Goal: Task Accomplishment & Management: Manage account settings

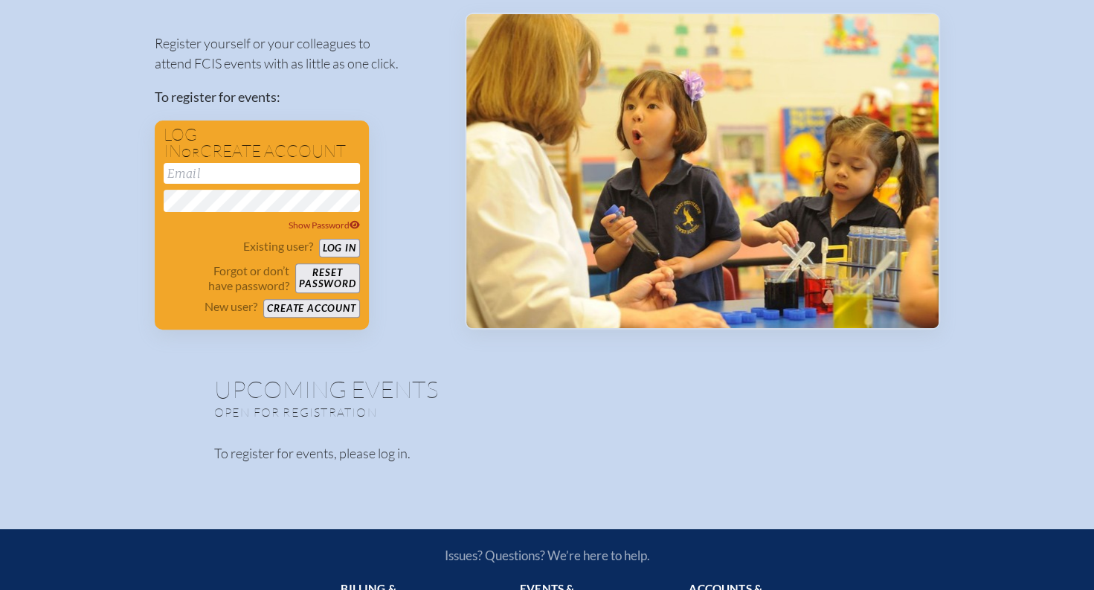
scroll to position [145, 0]
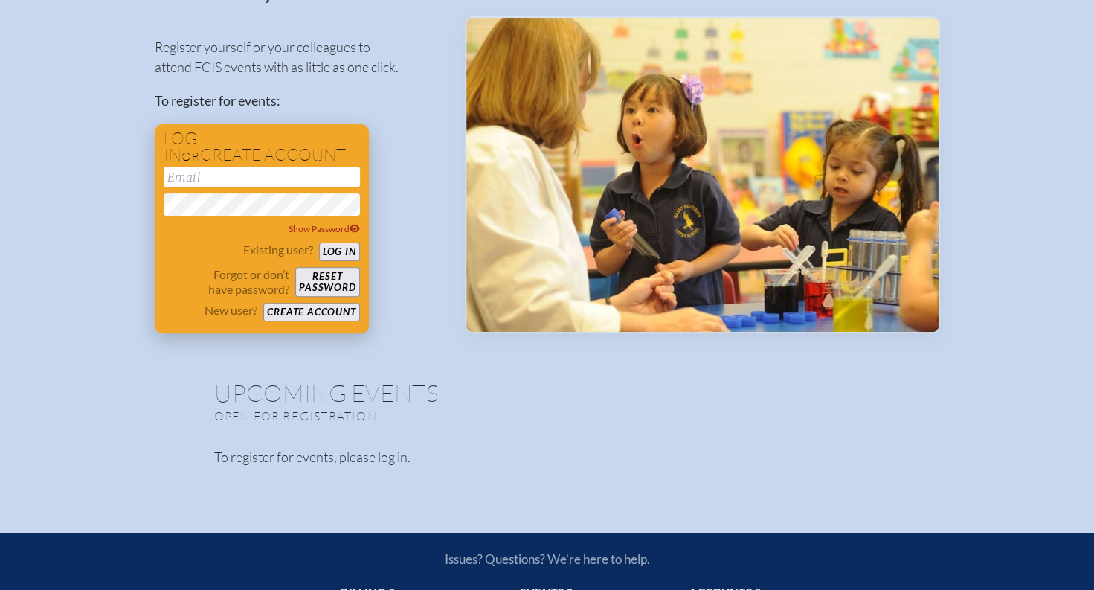
click at [200, 176] on input "email" at bounding box center [262, 177] width 196 height 21
type input "[EMAIL_ADDRESS][DOMAIN_NAME]"
click at [341, 278] on button "Reset password" at bounding box center [327, 282] width 64 height 30
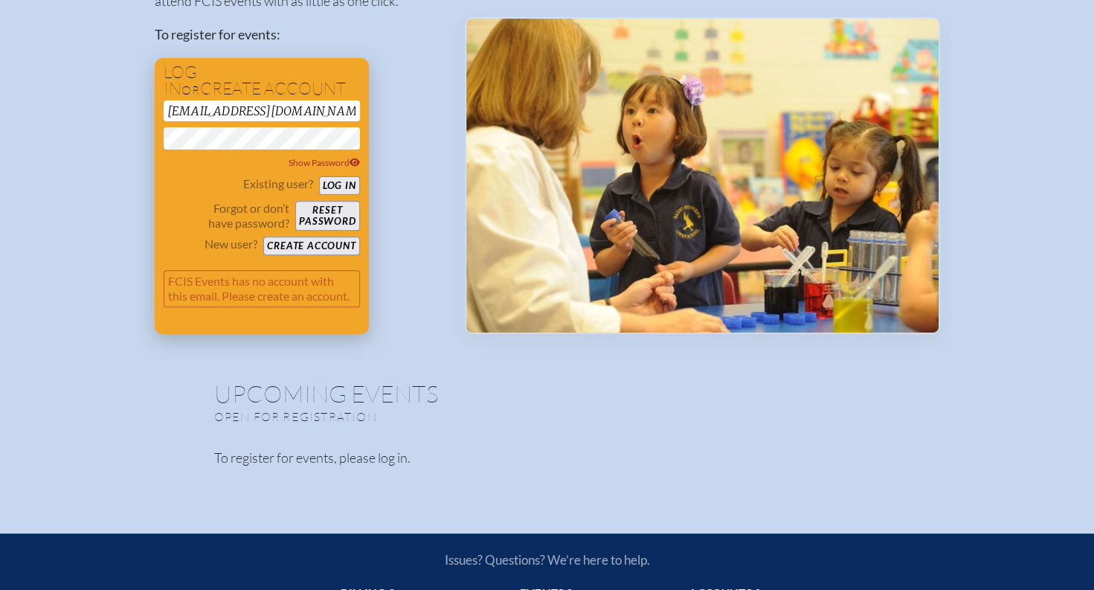
scroll to position [0, 0]
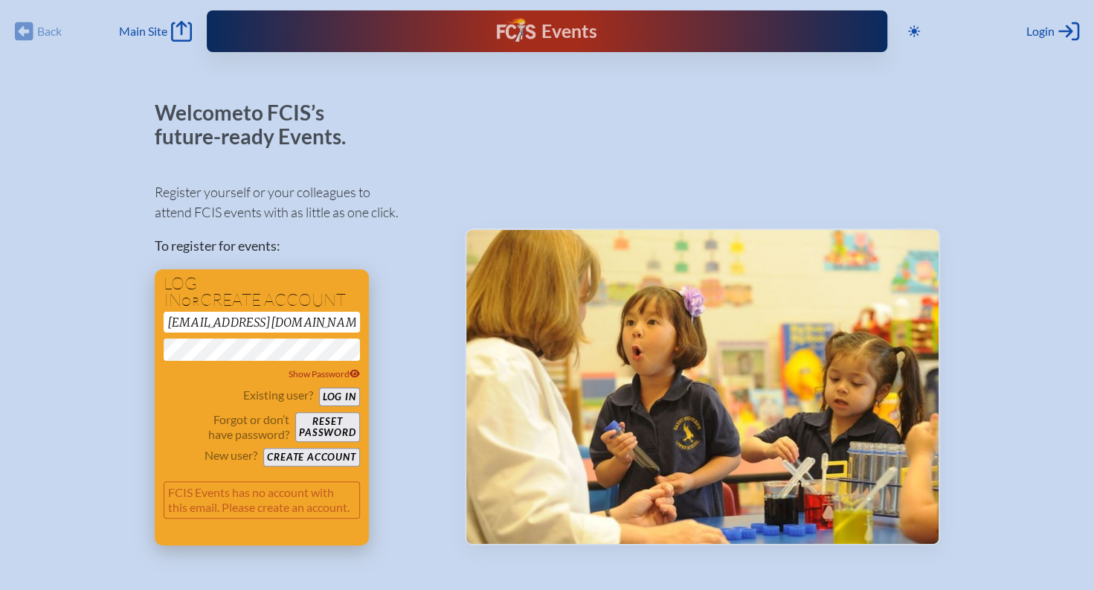
click at [303, 455] on button "Create account" at bounding box center [311, 457] width 96 height 19
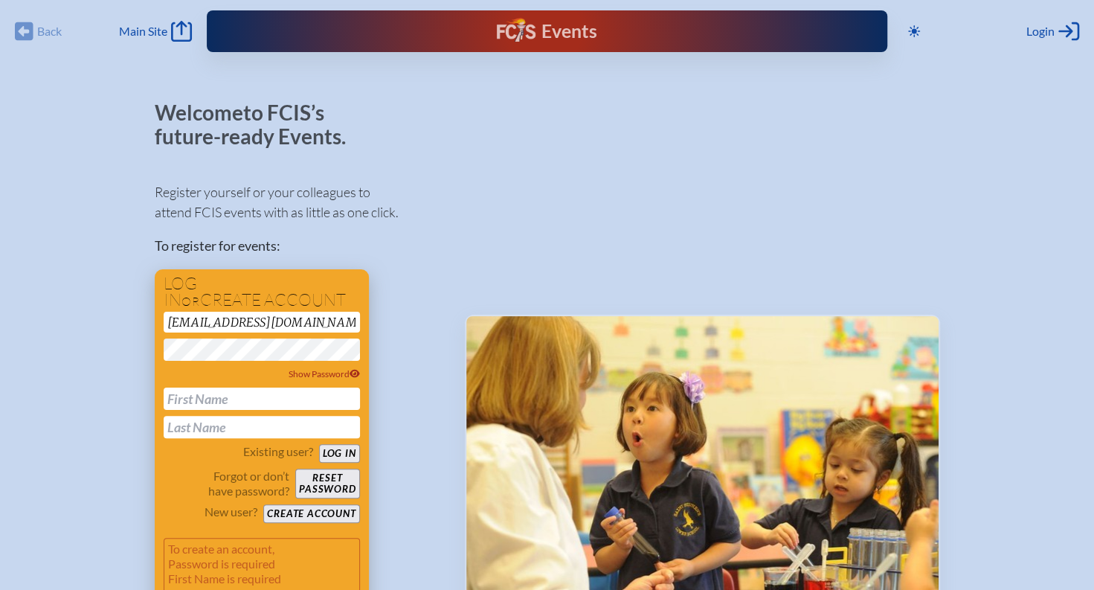
click at [248, 400] on input "text" at bounding box center [262, 398] width 196 height 22
click at [543, 160] on div at bounding box center [702, 366] width 475 height 530
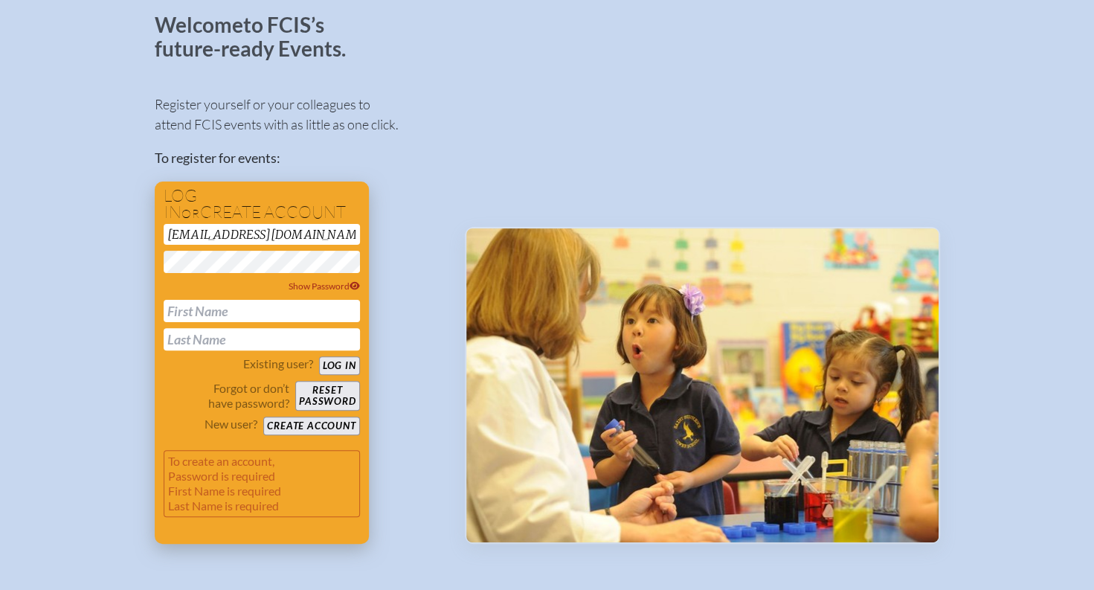
scroll to position [83, 0]
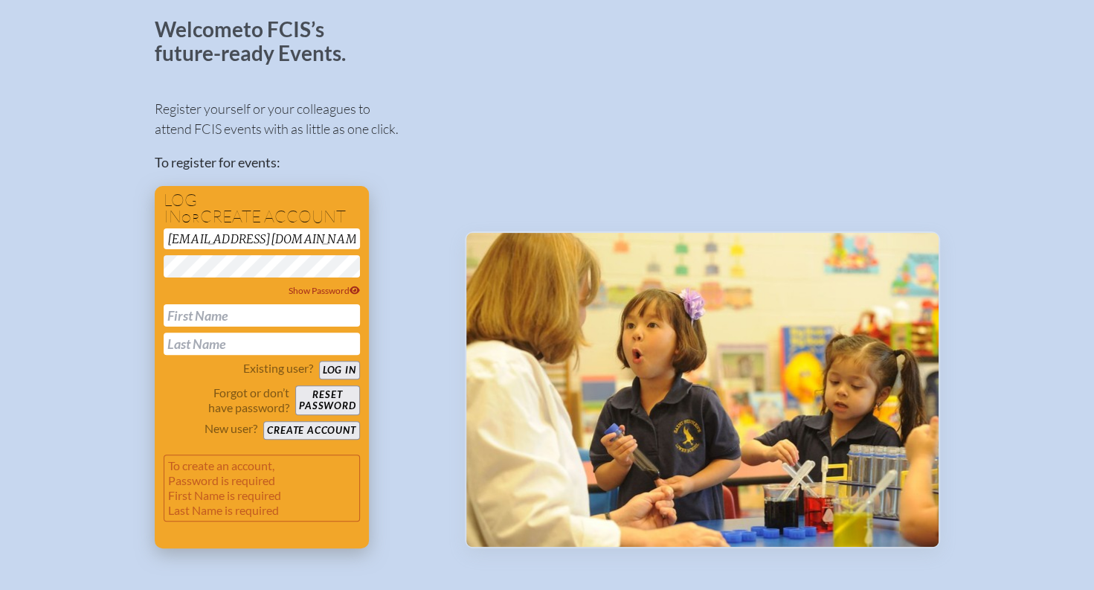
click at [248, 321] on input "text" at bounding box center [262, 315] width 196 height 22
type input "[PERSON_NAME]"
click at [322, 521] on div "To create an account, Password is required First Name is required Last Name is …" at bounding box center [262, 488] width 196 height 91
click at [330, 428] on button "Create account" at bounding box center [311, 430] width 96 height 19
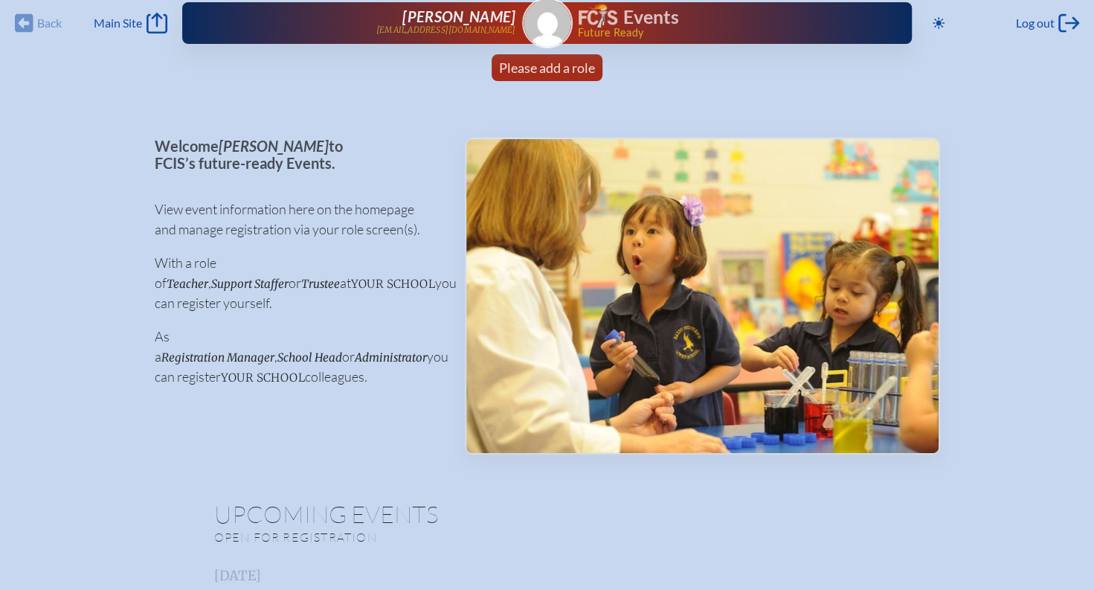
scroll to position [9, 0]
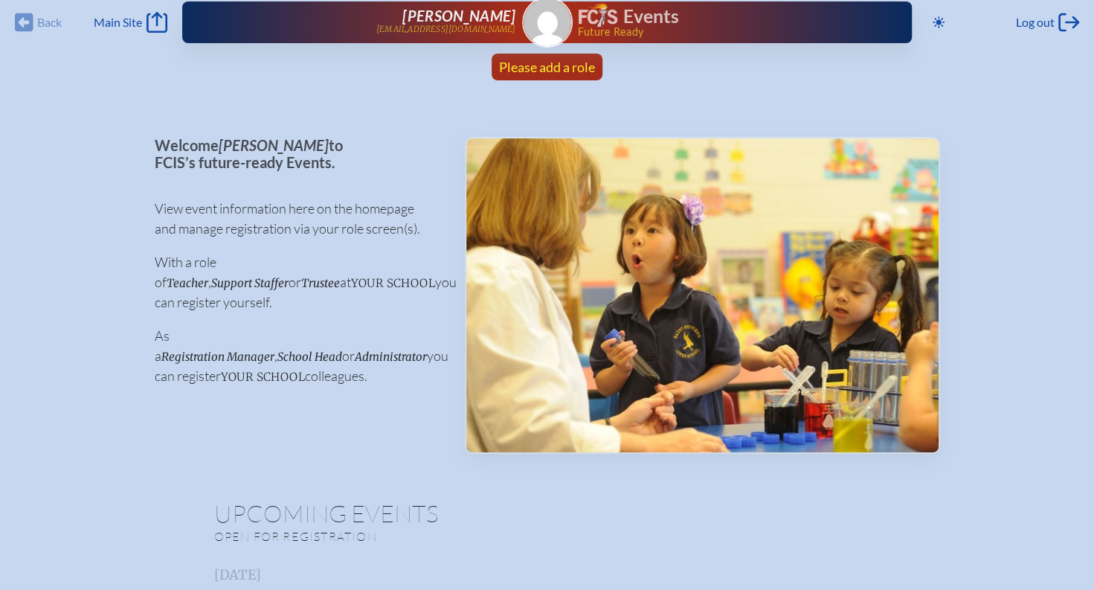
click at [543, 69] on span "Please add a role" at bounding box center [547, 67] width 96 height 16
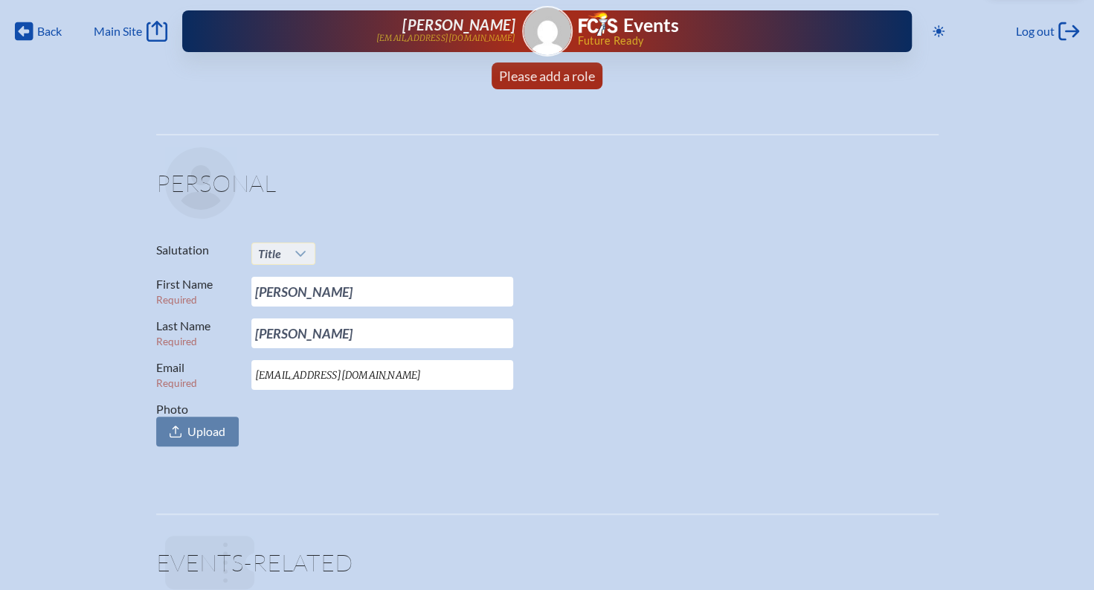
click at [303, 258] on icon at bounding box center [301, 254] width 12 height 12
click at [286, 344] on li "Ms." at bounding box center [282, 343] width 63 height 21
click at [412, 457] on fieldset "Personal Salutation Ms. First Name Required [PERSON_NAME] Last Name Required [P…" at bounding box center [547, 300] width 782 height 332
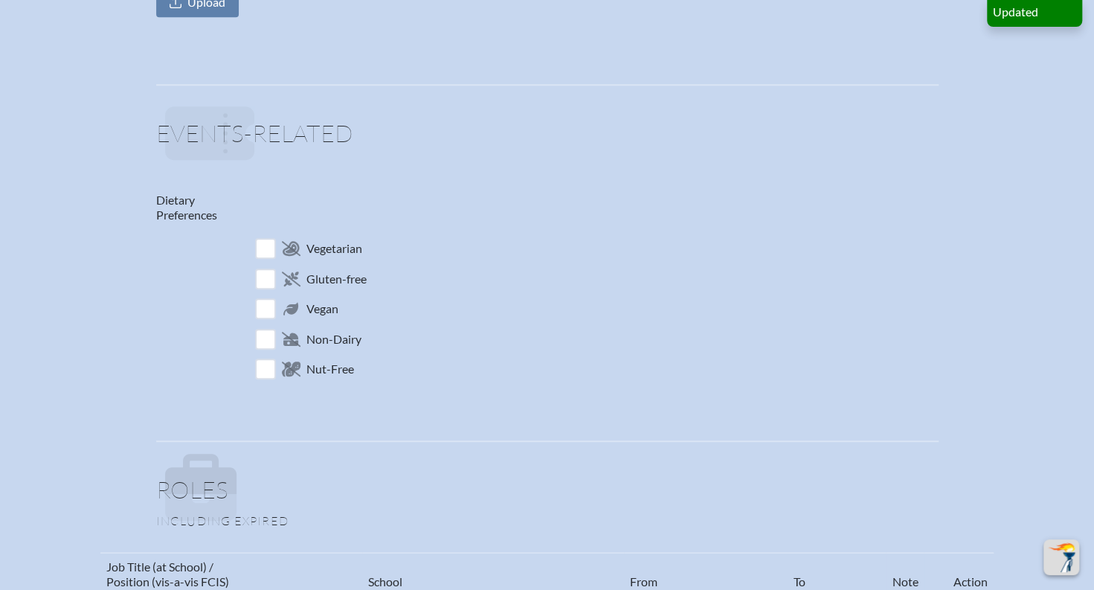
scroll to position [430, 0]
click at [271, 340] on input "checkbox" at bounding box center [265, 338] width 26 height 26
checkbox input "true"
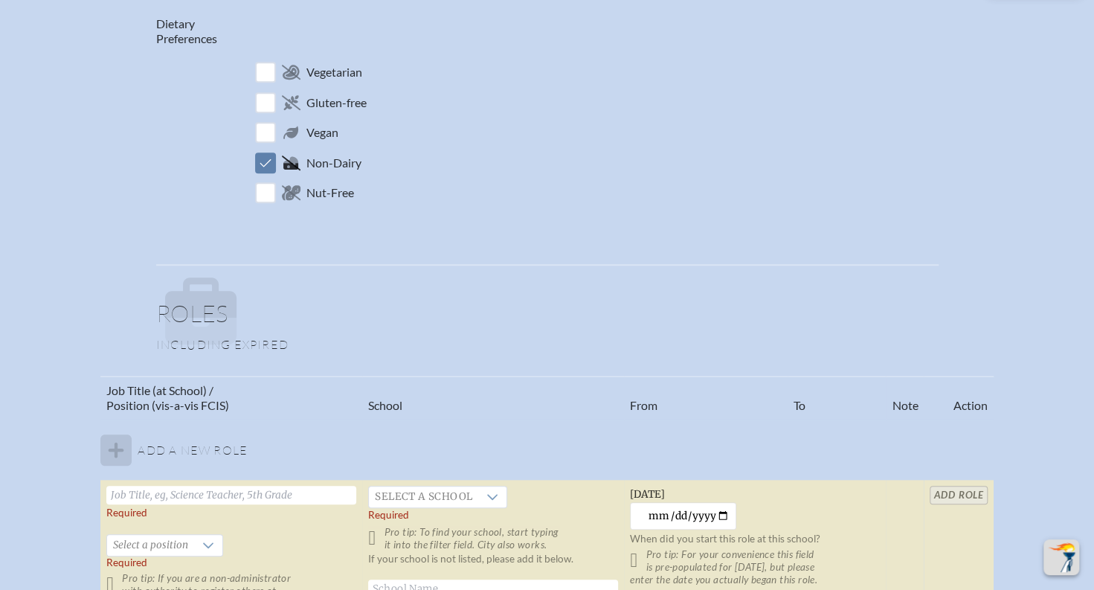
scroll to position [607, 0]
click at [120, 440] on tbody "Add a new role Required   Select a position Required Pro tip: If you are a non-…" at bounding box center [546, 532] width 892 height 229
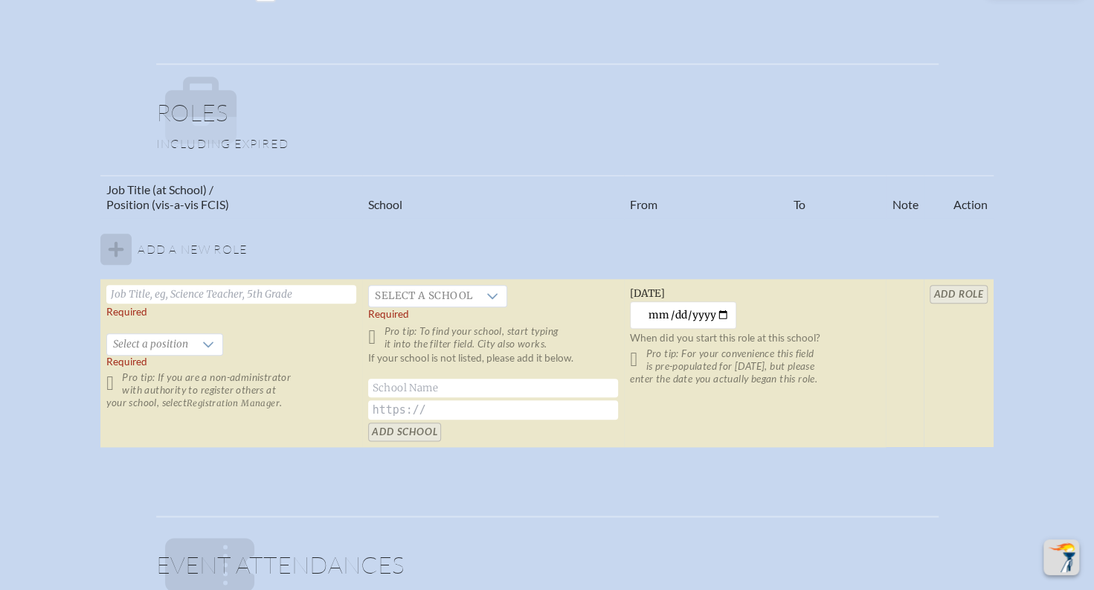
scroll to position [810, 0]
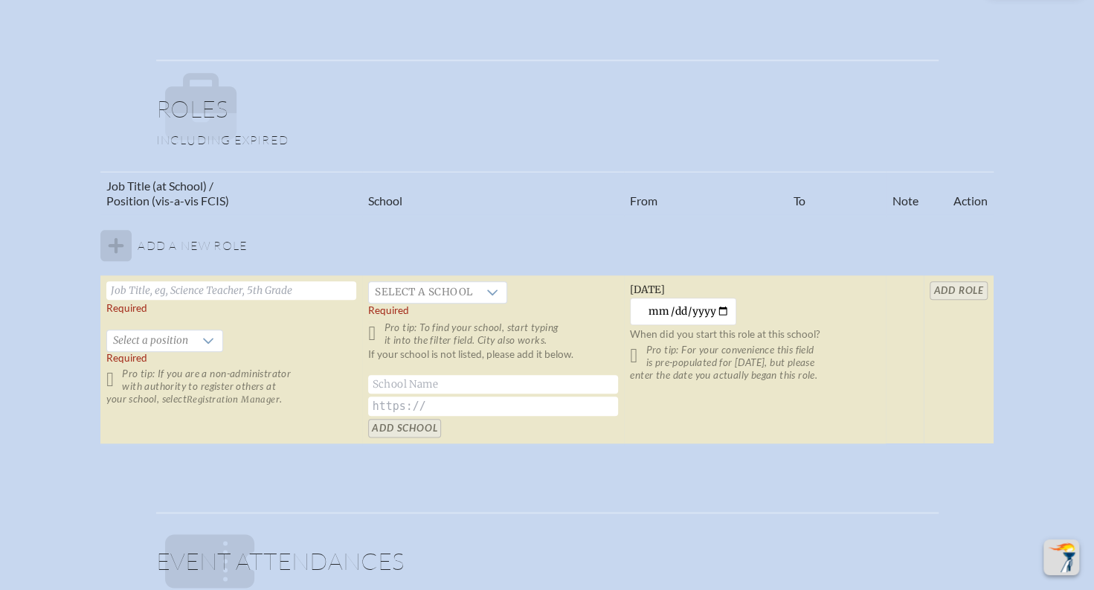
click at [311, 280] on td "Required   Select a position Required Pro tip: If you are a non-administrator w…" at bounding box center [231, 359] width 262 height 169
click at [311, 292] on input "text" at bounding box center [231, 290] width 250 height 19
type input "Sr Accountant"
click at [495, 289] on icon at bounding box center [492, 292] width 10 height 6
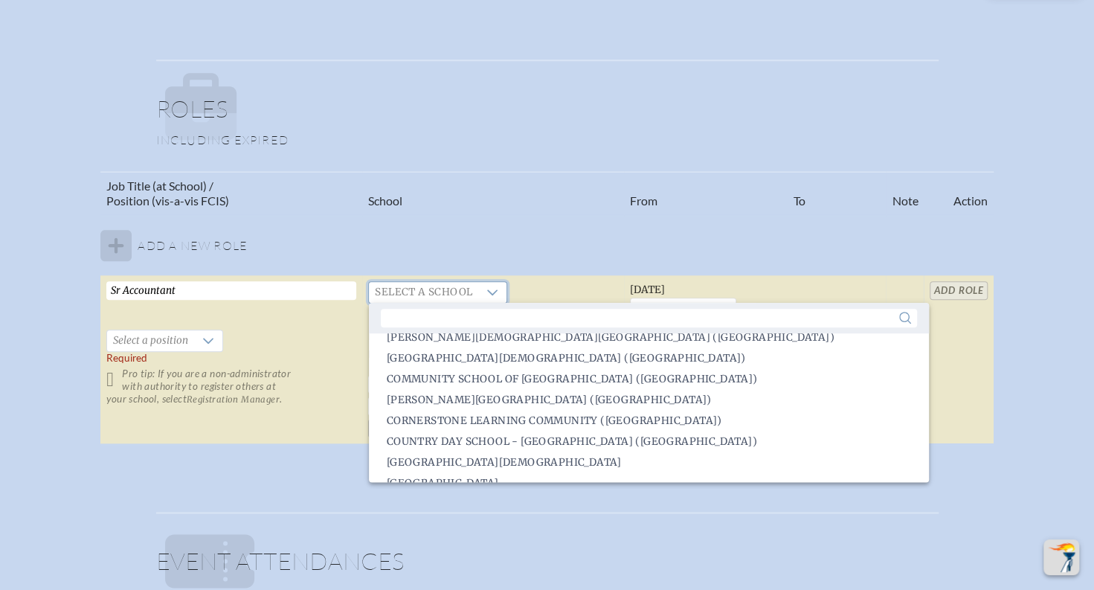
scroll to position [652, 0]
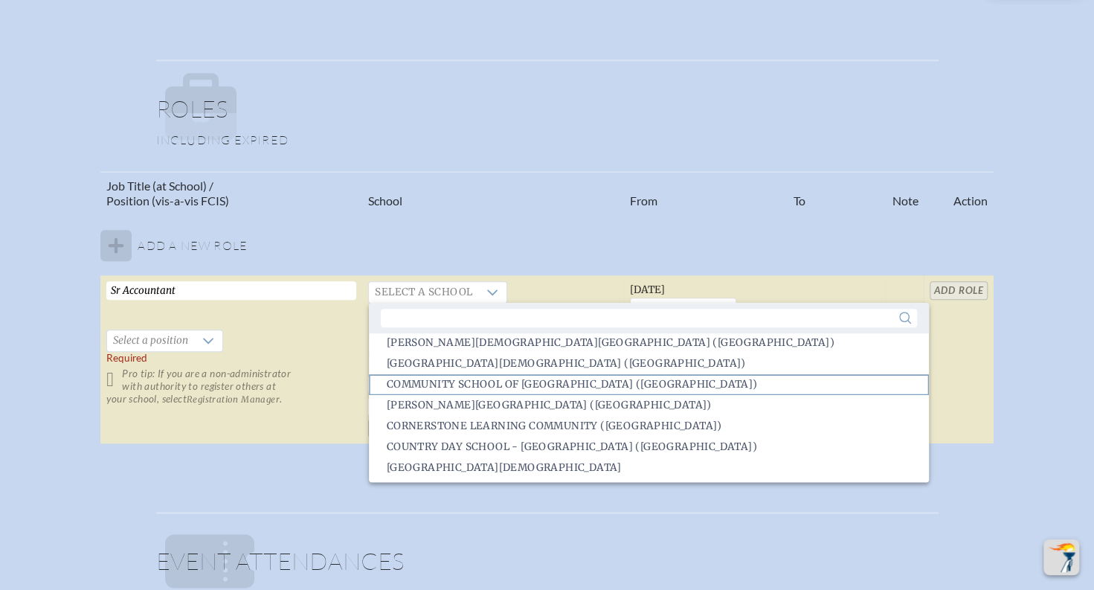
click at [466, 385] on span "Community School of [GEOGRAPHIC_DATA] ([GEOGRAPHIC_DATA])" at bounding box center [572, 384] width 371 height 15
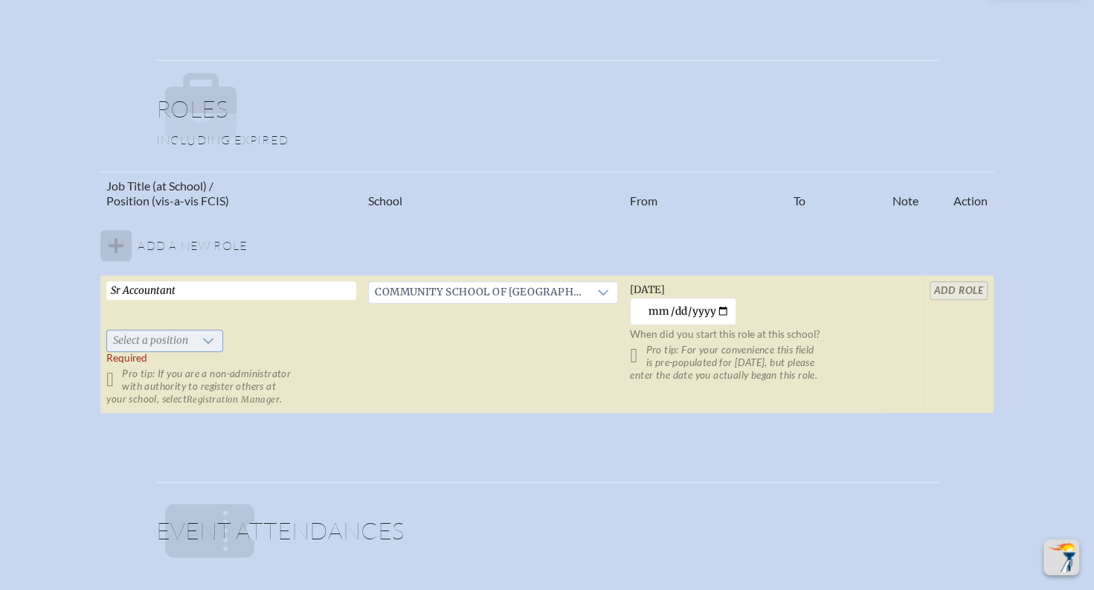
click at [208, 344] on icon at bounding box center [208, 341] width 12 height 12
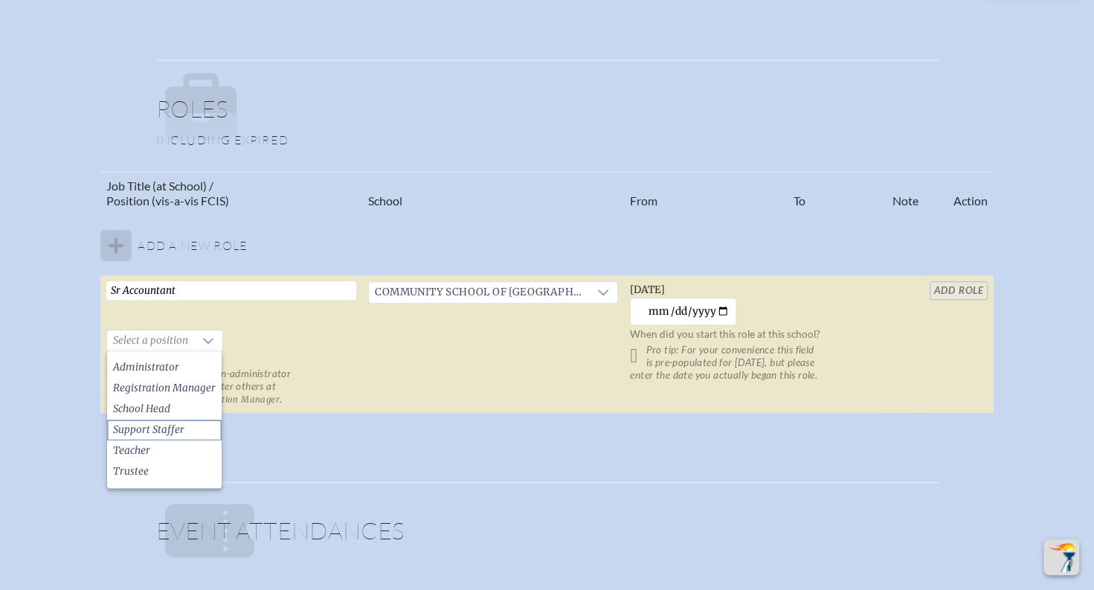
click at [170, 434] on span "Support Staffer" at bounding box center [148, 429] width 71 height 15
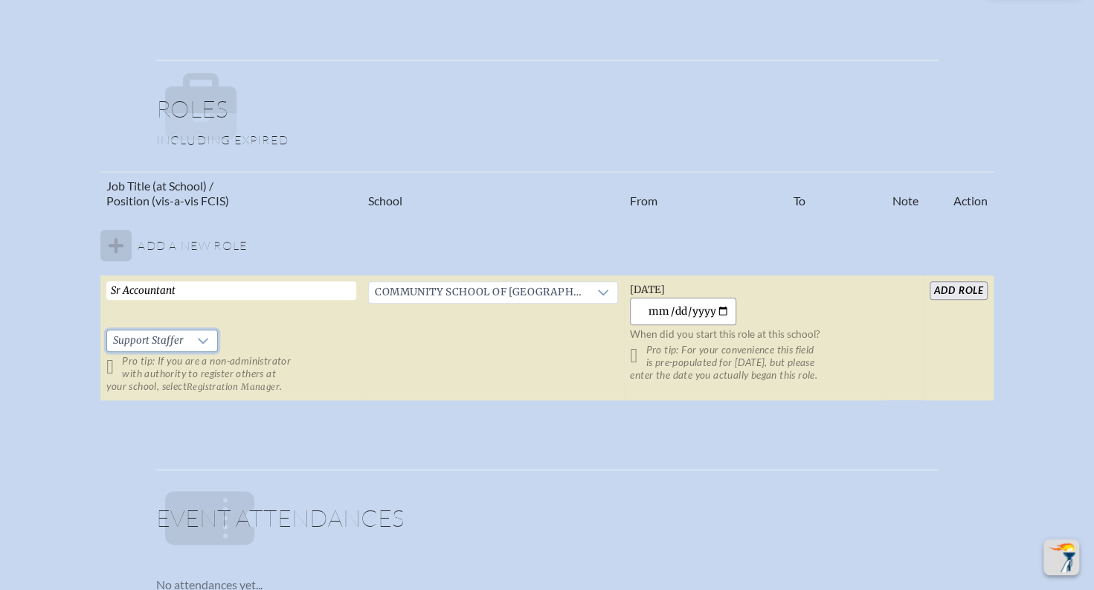
click at [687, 308] on input "[DATE]" at bounding box center [683, 311] width 106 height 28
click at [710, 311] on input "[DATE]" at bounding box center [683, 311] width 106 height 28
type input "[DATE]"
click at [202, 338] on icon at bounding box center [203, 341] width 12 height 12
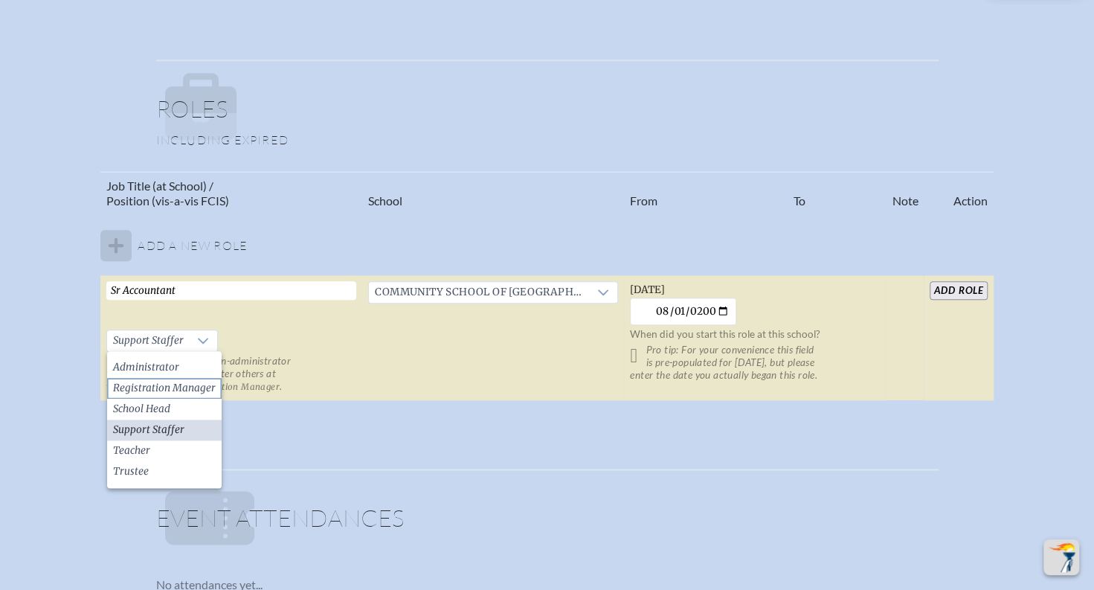
click at [199, 383] on span "Registration Manager" at bounding box center [164, 388] width 103 height 15
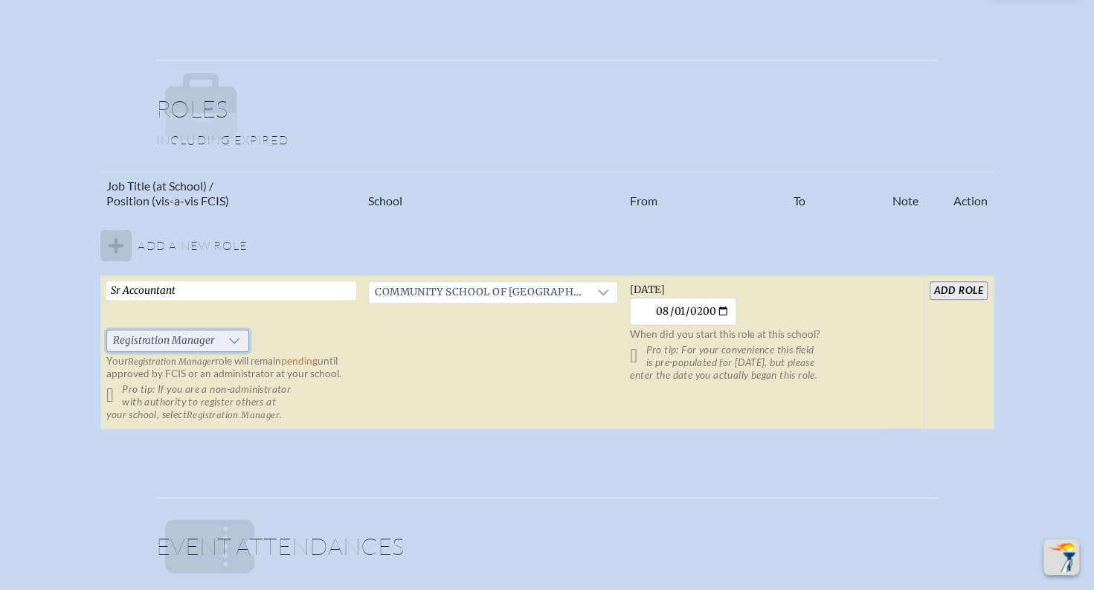
click at [234, 341] on icon at bounding box center [234, 341] width 10 height 6
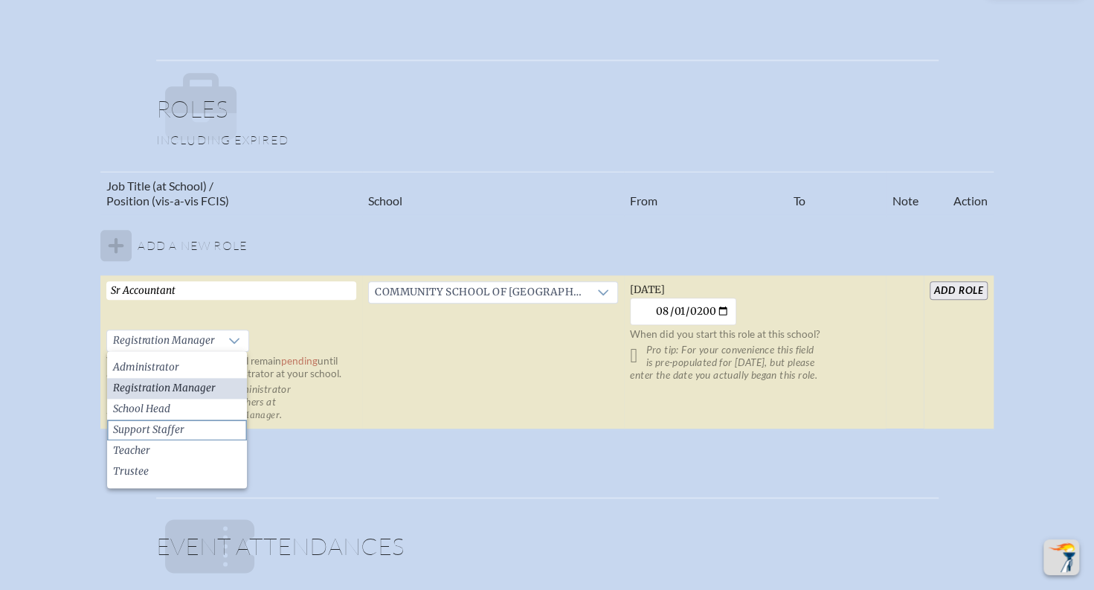
click at [190, 432] on li "Support Staffer" at bounding box center [177, 429] width 140 height 21
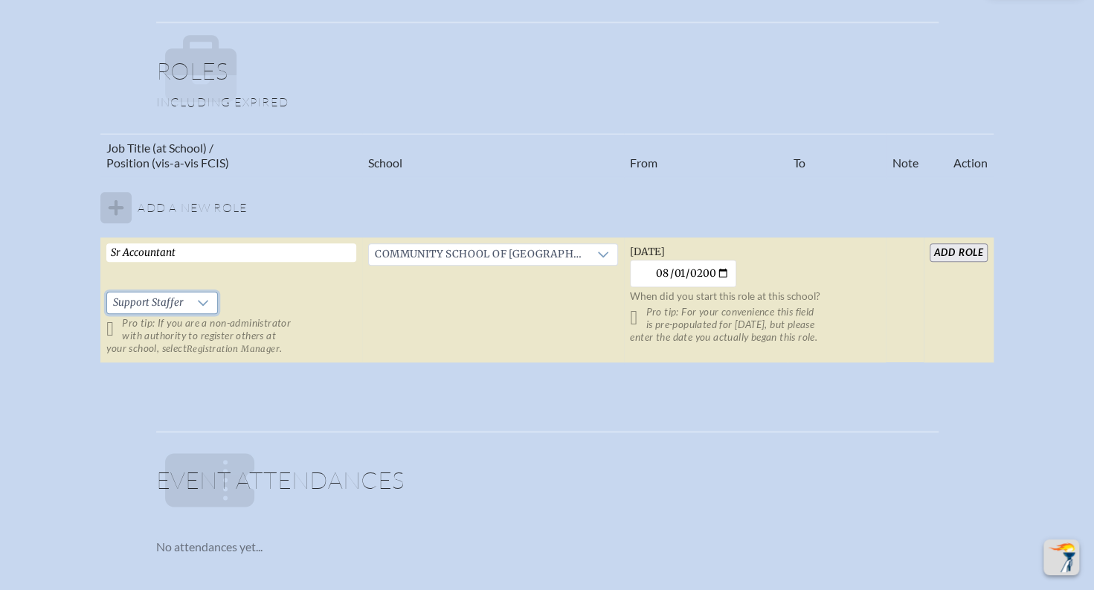
scroll to position [851, 0]
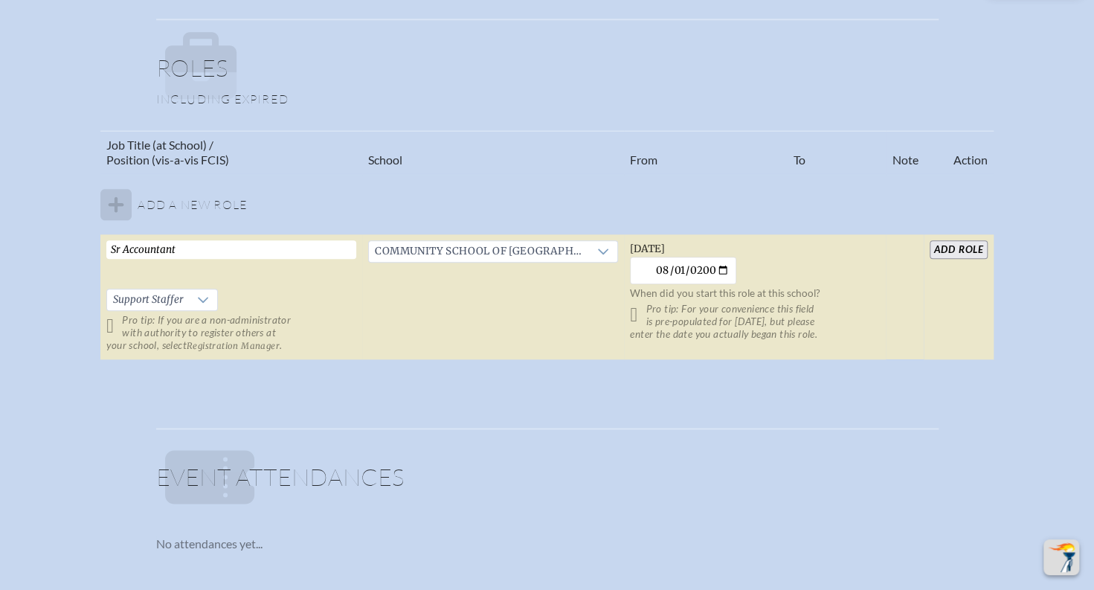
click at [946, 245] on input "add Role" at bounding box center [958, 249] width 57 height 19
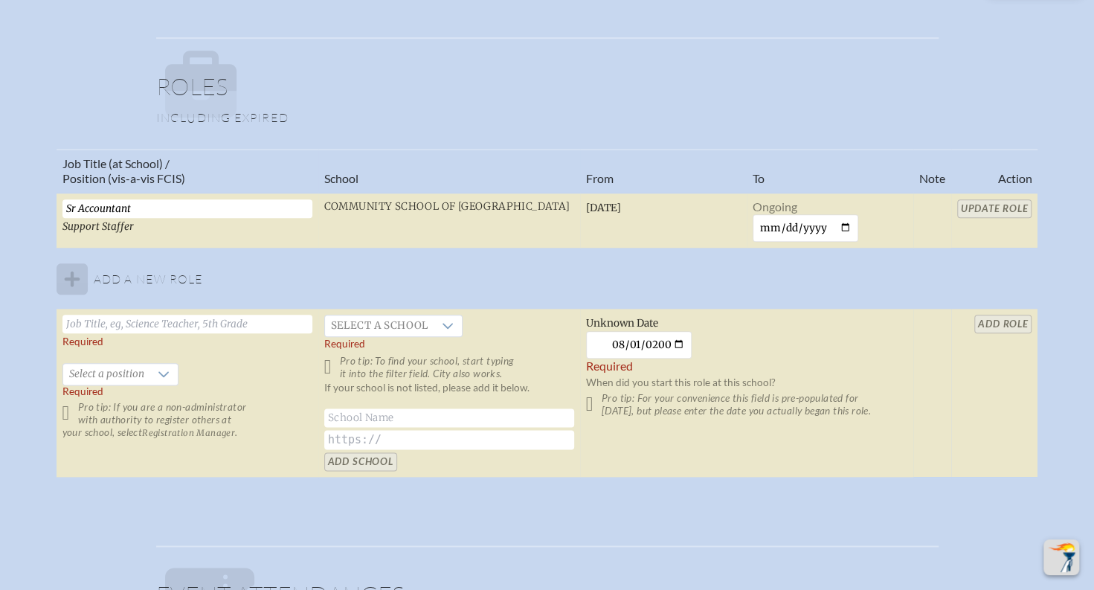
scroll to position [869, 0]
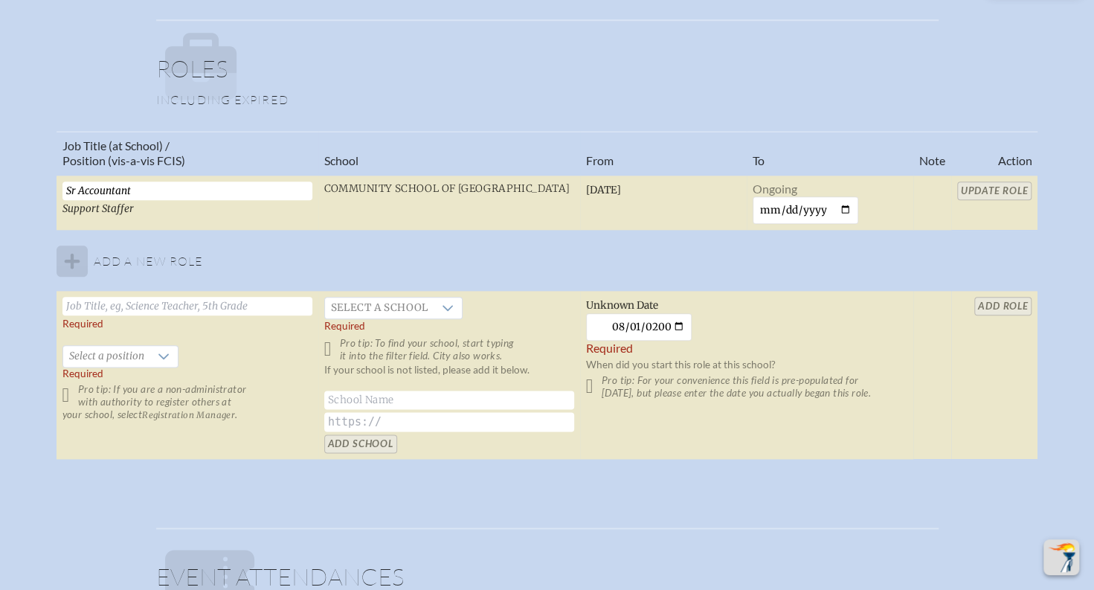
click at [248, 306] on input "text" at bounding box center [187, 306] width 250 height 19
click at [416, 277] on table "Job Title (at School) / Position (vis-a-vis FCIS) School From To Note Action Sr…" at bounding box center [548, 295] width 982 height 329
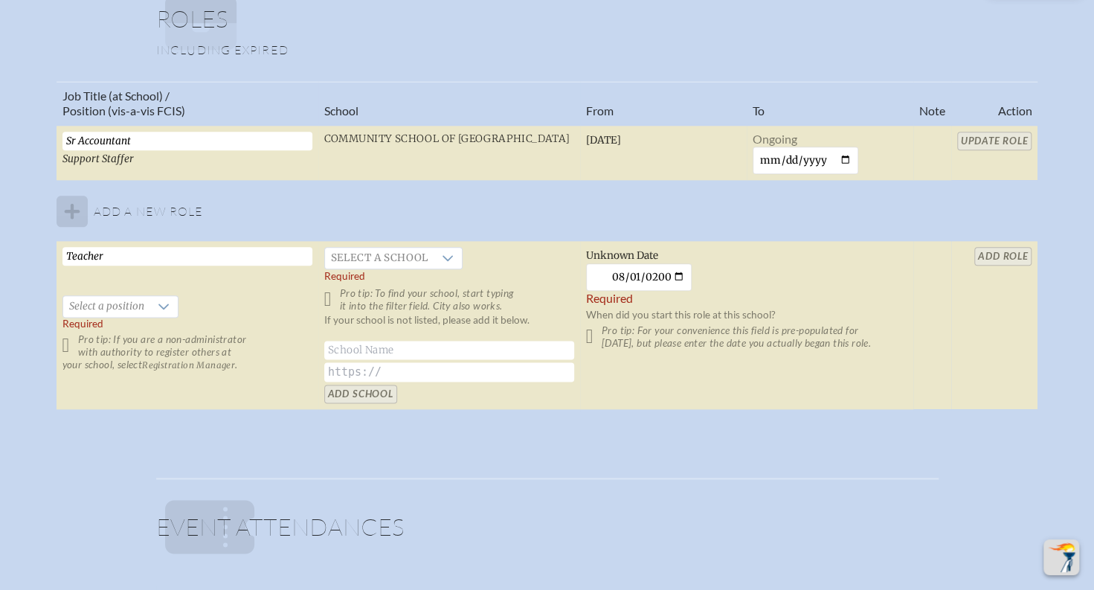
scroll to position [917, 0]
click at [181, 254] on input "Teacher" at bounding box center [187, 257] width 250 height 19
type input "Teacher & Coach"
click at [430, 259] on span "Select a school" at bounding box center [379, 259] width 109 height 21
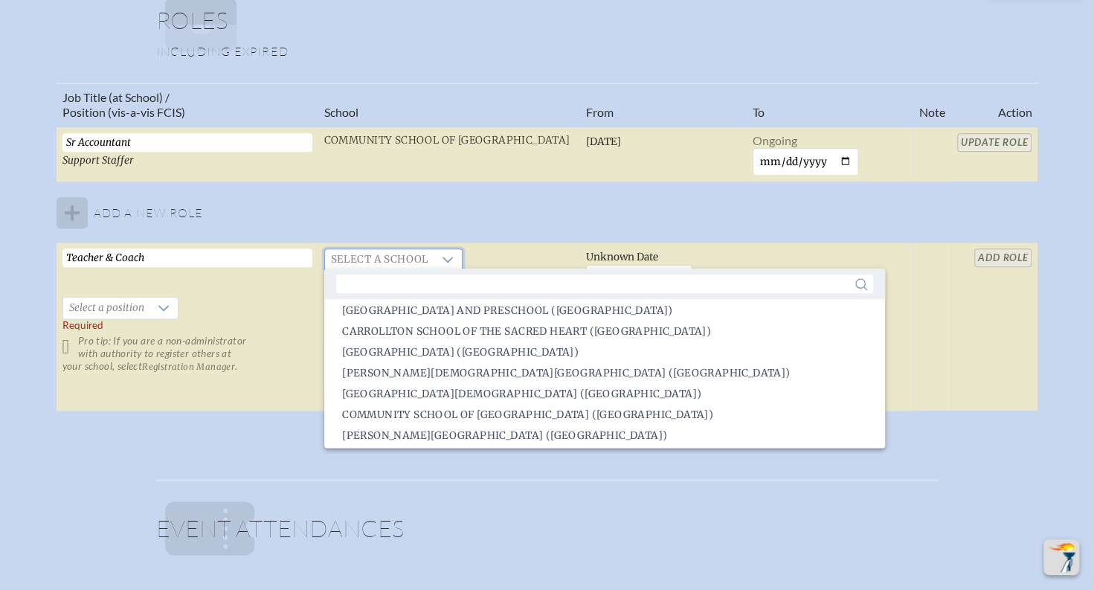
scroll to position [637, 0]
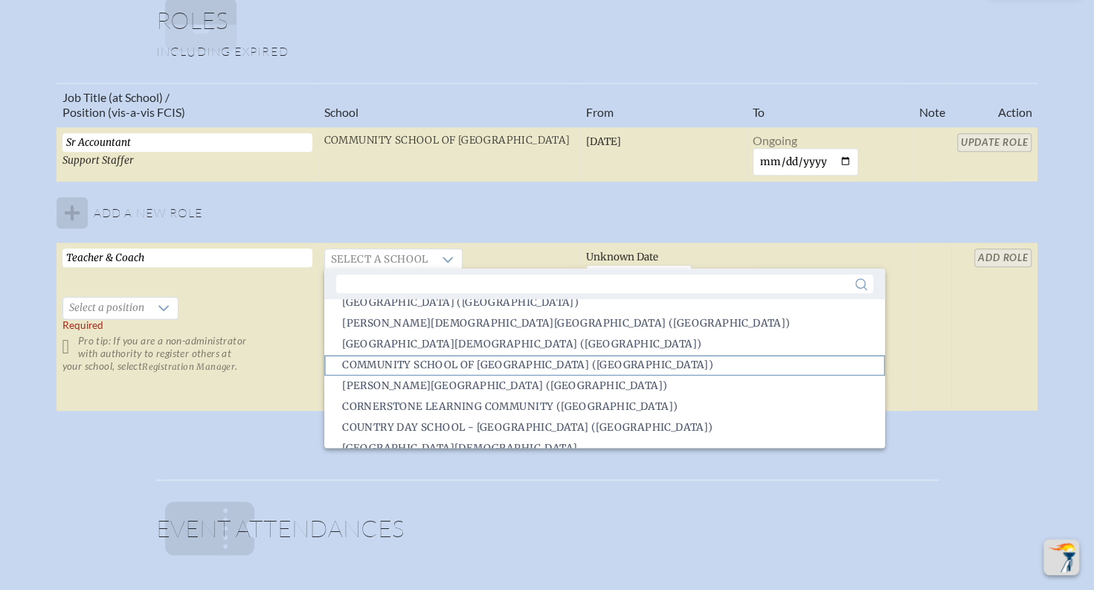
click at [436, 363] on span "Community School of [GEOGRAPHIC_DATA] ([GEOGRAPHIC_DATA])" at bounding box center [527, 365] width 371 height 15
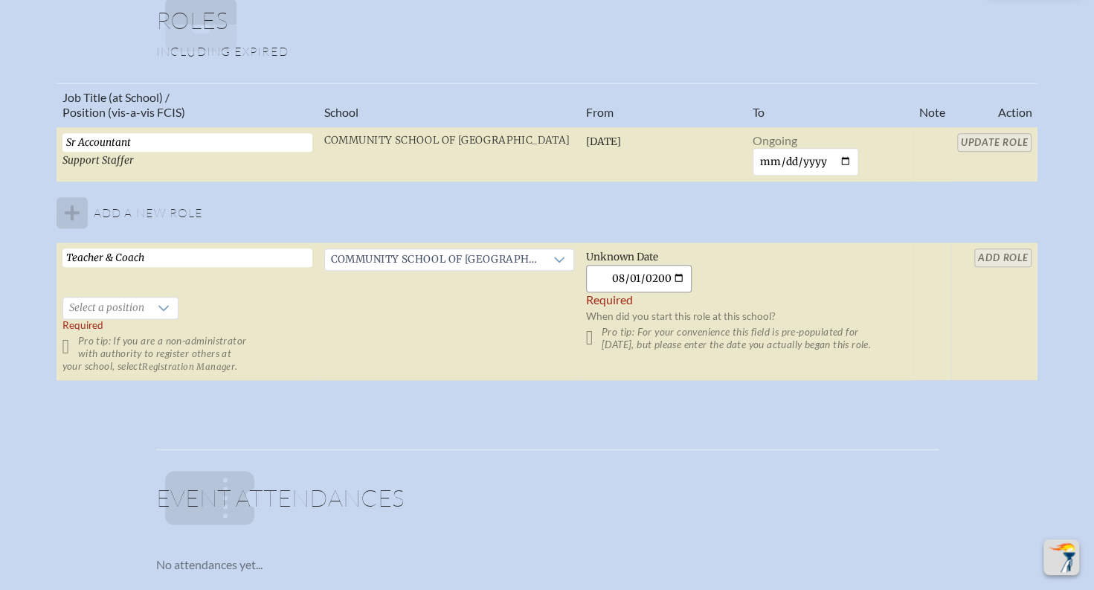
click at [653, 277] on input "[DATE]" at bounding box center [639, 279] width 106 height 28
type input "[DATE]"
click at [705, 344] on td "[DATE] [DATE] When did you start this role at this school? Pro tip: For your co…" at bounding box center [746, 311] width 333 height 138
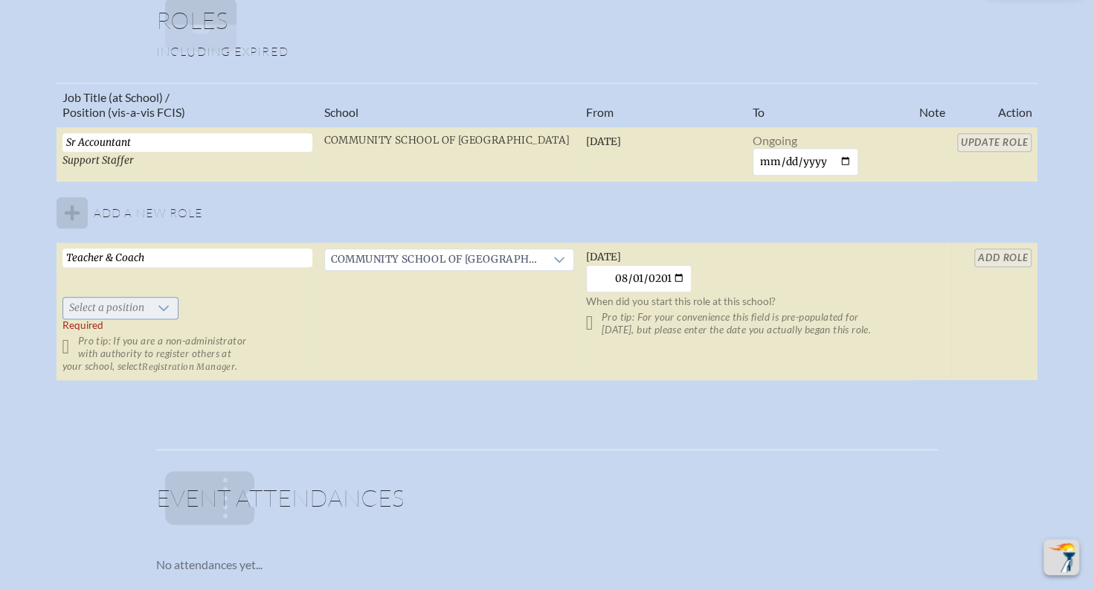
click at [162, 302] on icon at bounding box center [164, 308] width 12 height 12
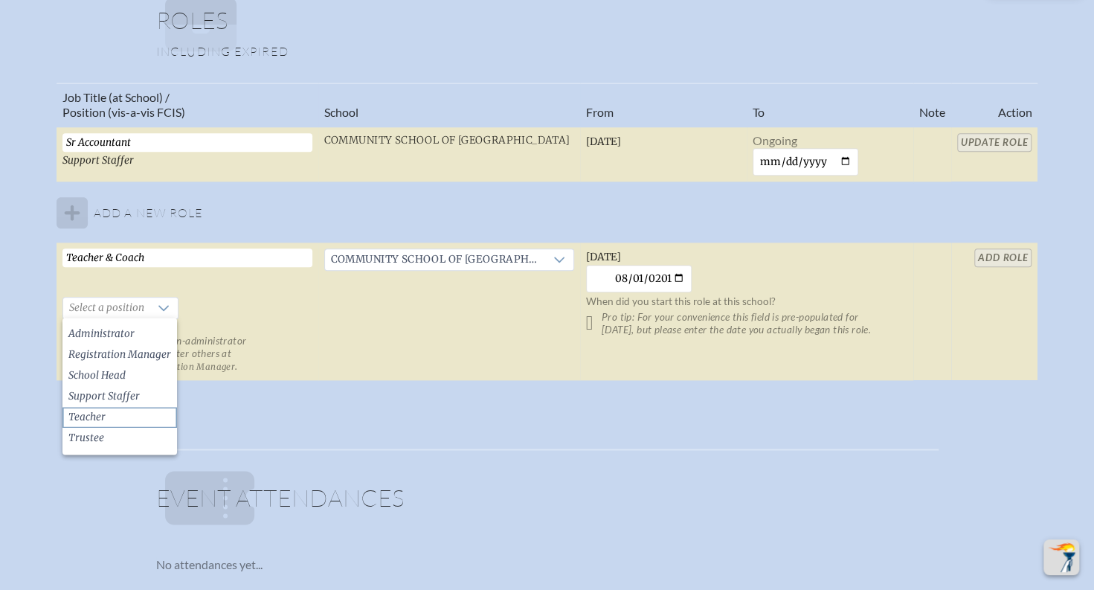
click at [122, 425] on li "Teacher" at bounding box center [119, 417] width 115 height 21
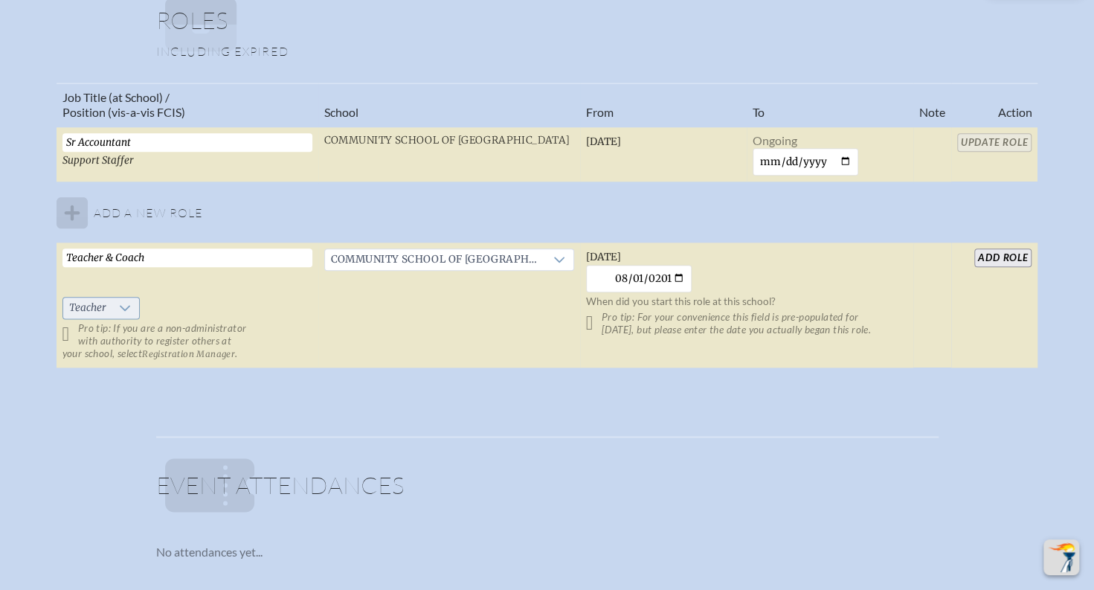
click at [129, 306] on icon at bounding box center [125, 308] width 12 height 12
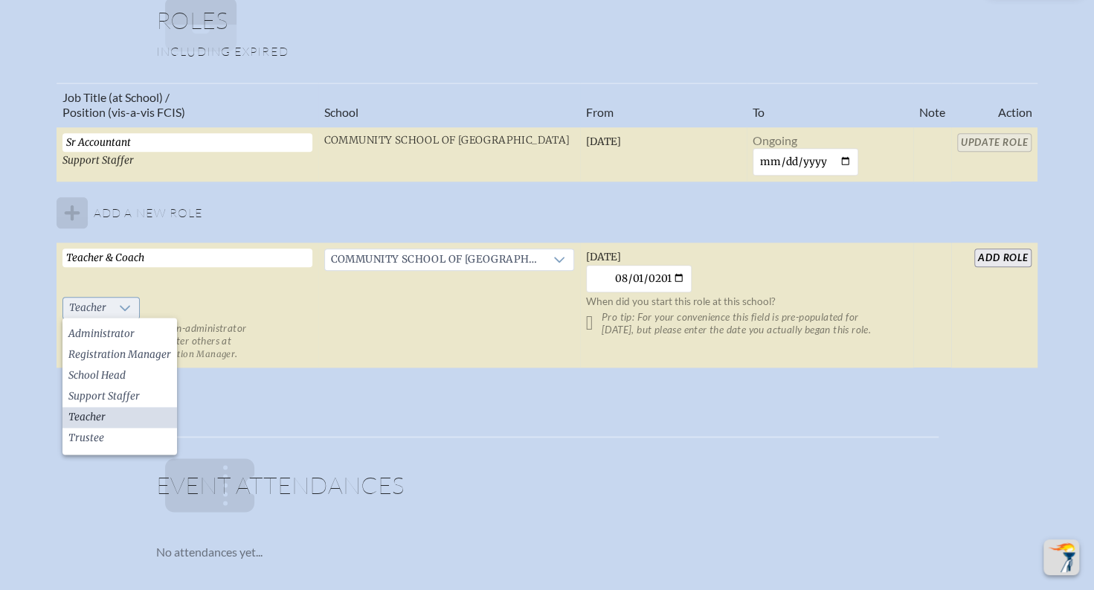
click at [132, 314] on div at bounding box center [126, 307] width 28 height 21
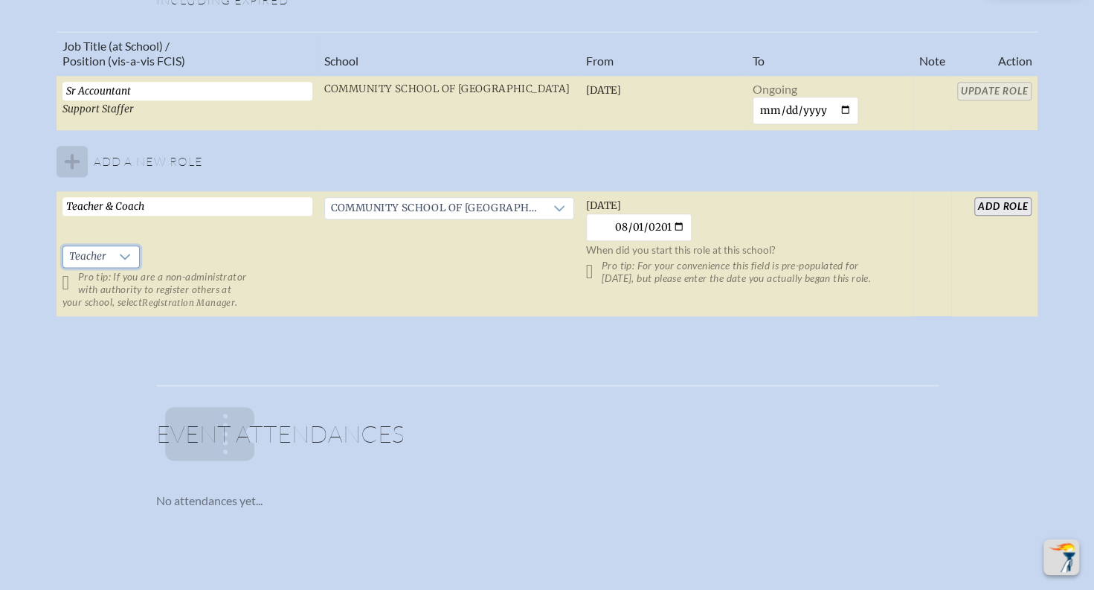
scroll to position [969, 0]
click at [1006, 201] on input "add Role" at bounding box center [1002, 205] width 57 height 19
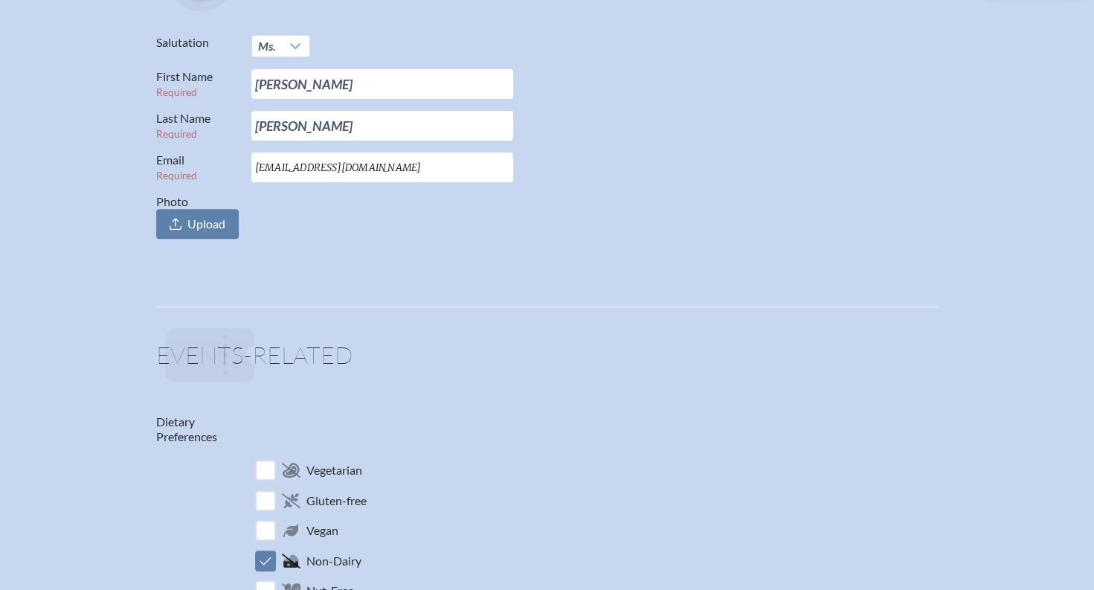
scroll to position [0, 0]
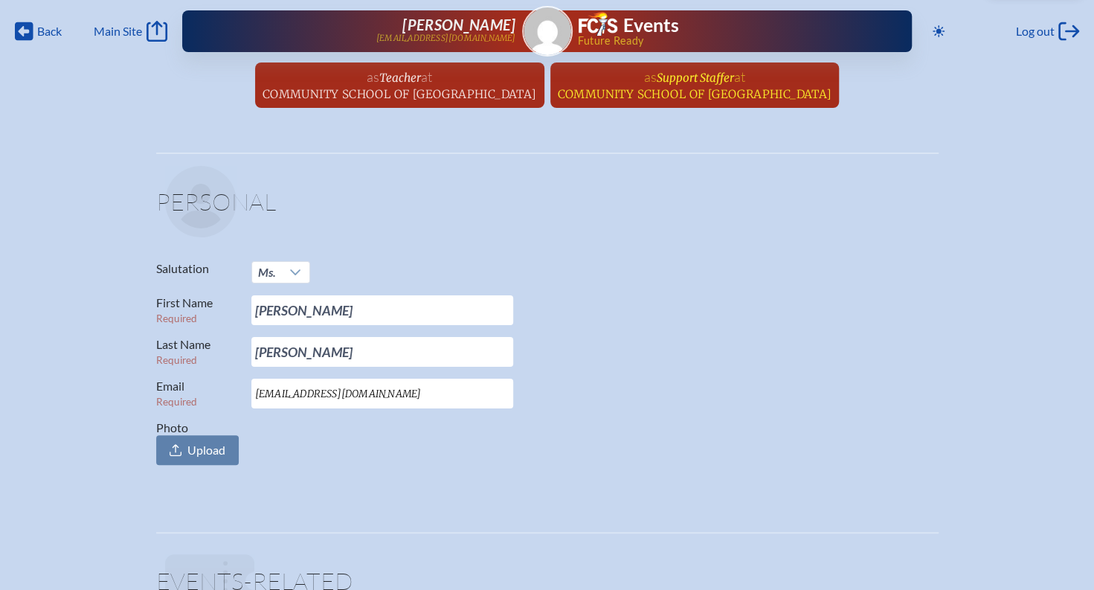
click at [602, 85] on span "at [GEOGRAPHIC_DATA]" at bounding box center [695, 84] width 274 height 33
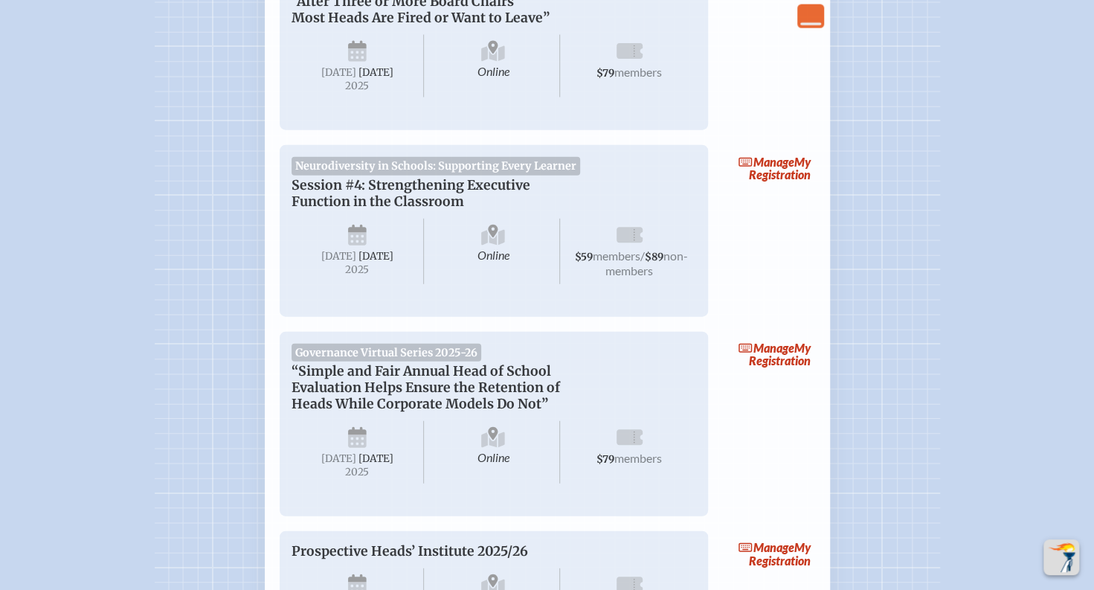
scroll to position [1933, 0]
click at [474, 283] on span "Online" at bounding box center [493, 249] width 133 height 65
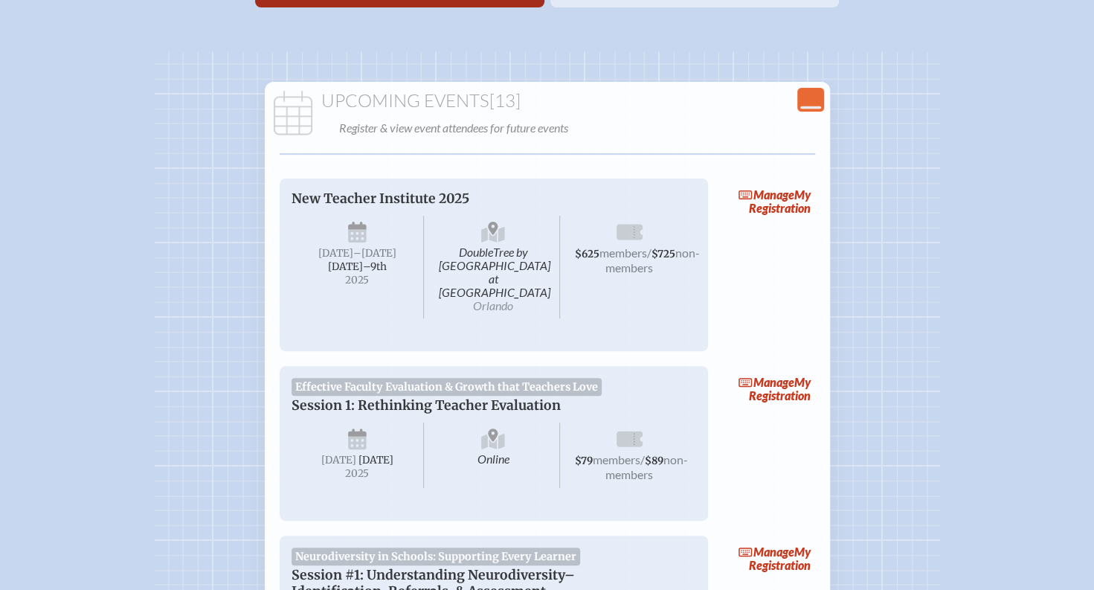
scroll to position [0, 0]
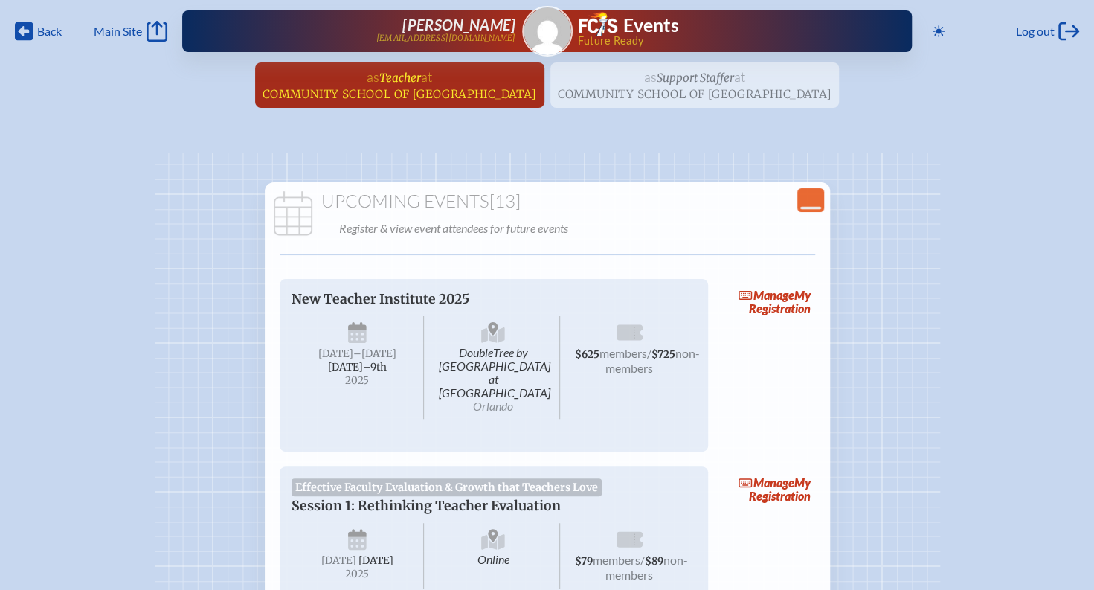
click at [450, 84] on span "at [GEOGRAPHIC_DATA]" at bounding box center [400, 84] width 274 height 33
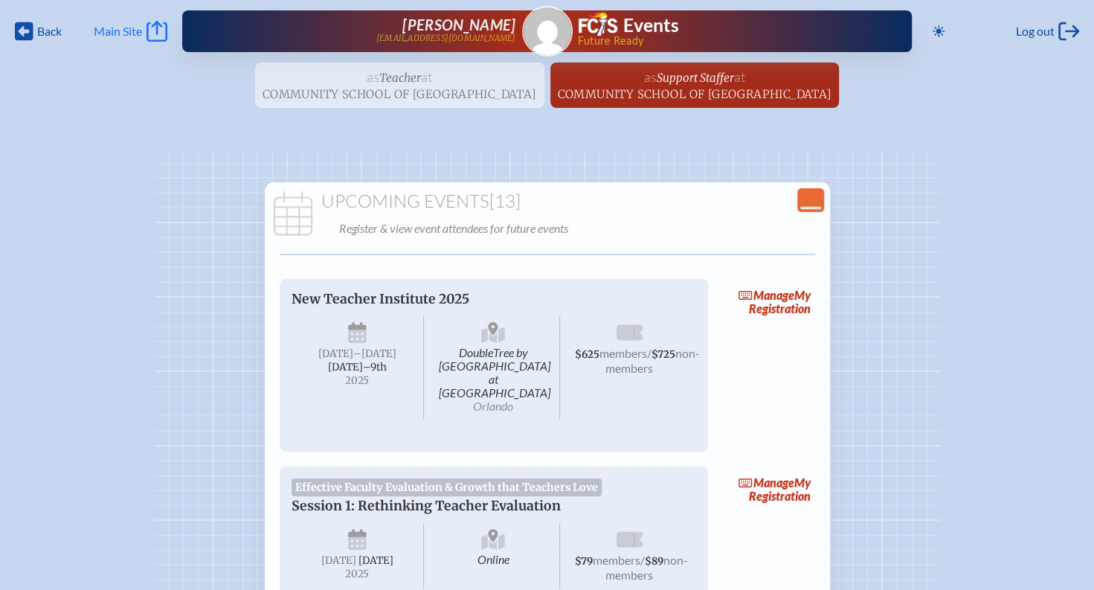
click at [153, 36] on icon "Main Site" at bounding box center [157, 31] width 21 height 21
